Goal: Register for event/course: Sign up to attend an event or enroll in a course

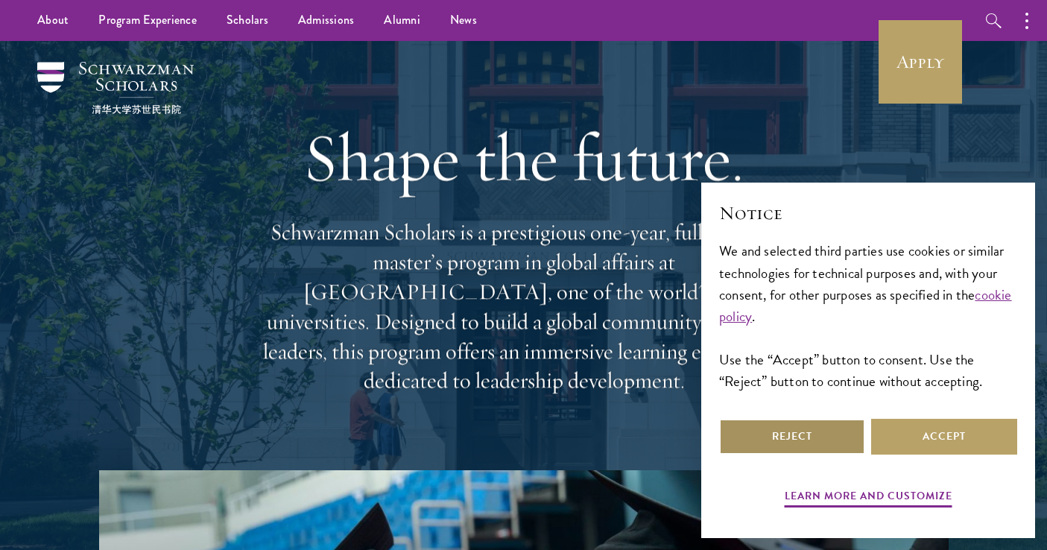
click at [790, 436] on button "Reject" at bounding box center [792, 437] width 146 height 36
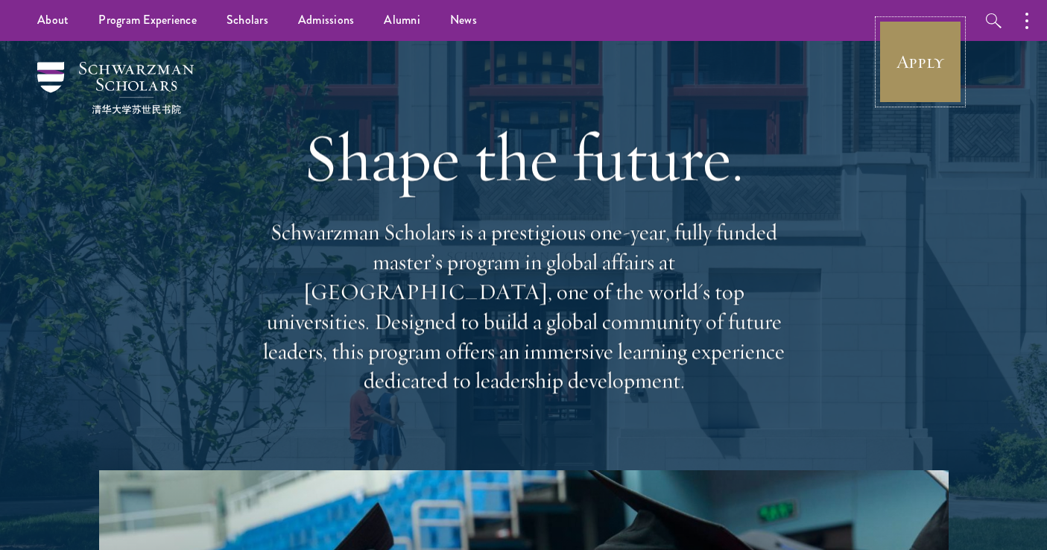
click at [917, 63] on link "Apply" at bounding box center [920, 61] width 83 height 83
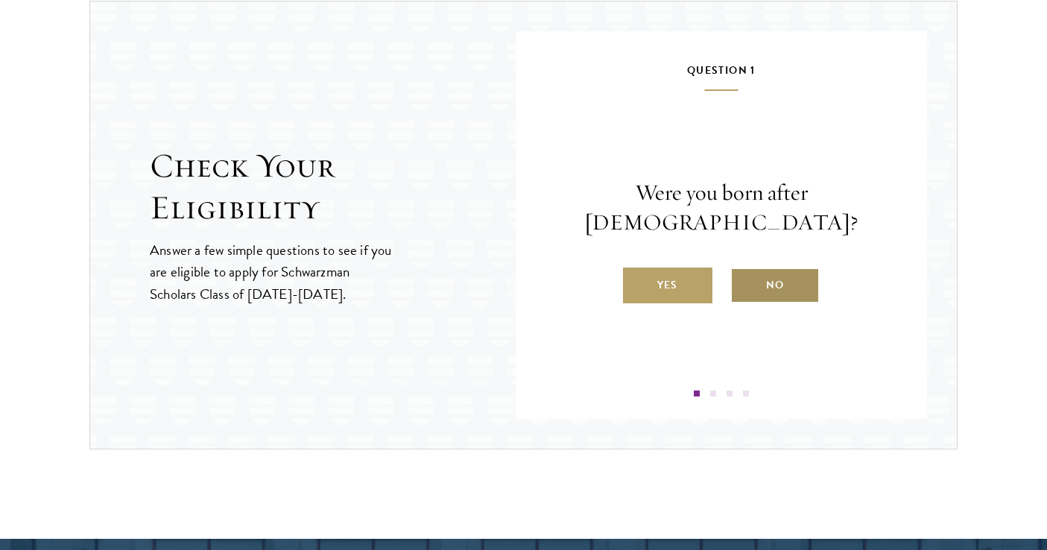
click at [791, 277] on label "No" at bounding box center [775, 286] width 89 height 36
click at [744, 277] on input "No" at bounding box center [737, 275] width 13 height 13
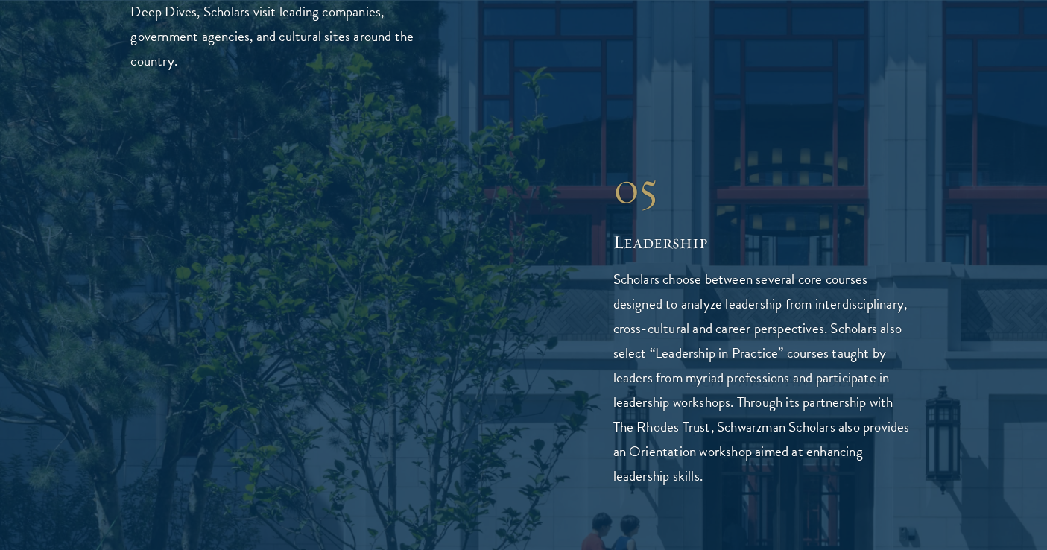
scroll to position [3903, 0]
